Goal: Answer question/provide support

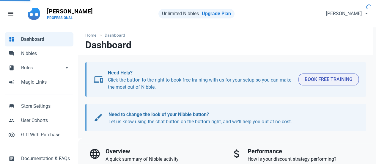
select select "7d"
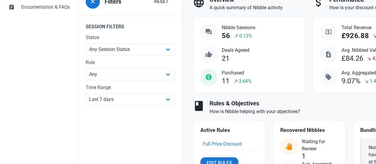
scroll to position [208, 0]
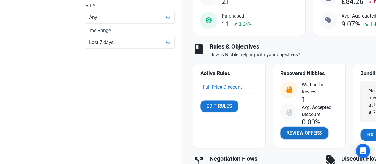
click at [300, 129] on link "Review Offers" at bounding box center [305, 133] width 48 height 12
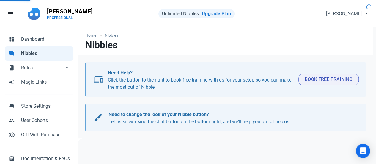
select select "user_offer_available"
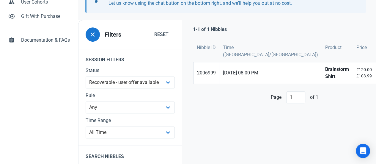
scroll to position [109, 0]
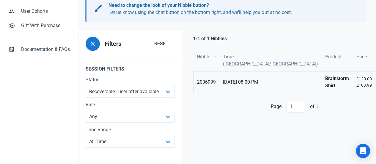
click at [325, 75] on strong "Brainstorm Shirt" at bounding box center [337, 82] width 24 height 14
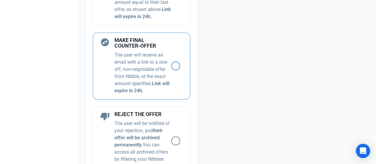
scroll to position [357, 0]
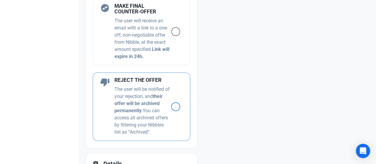
click at [171, 111] on span at bounding box center [175, 106] width 9 height 9
click at [171, 109] on input "radio" at bounding box center [173, 107] width 4 height 4
radio input "true"
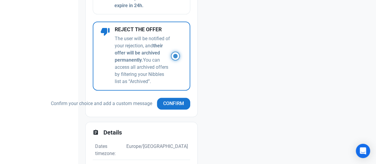
scroll to position [476, 0]
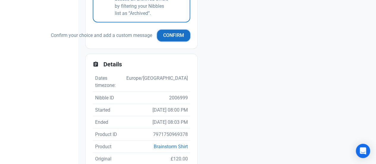
click at [174, 39] on span "Confirm" at bounding box center [173, 35] width 21 height 7
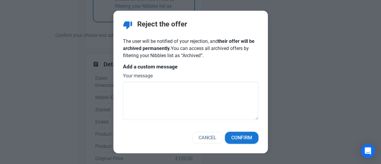
click at [249, 139] on span "Confirm" at bounding box center [241, 137] width 21 height 7
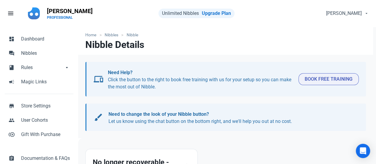
scroll to position [0, 0]
